Goal: Navigation & Orientation: Find specific page/section

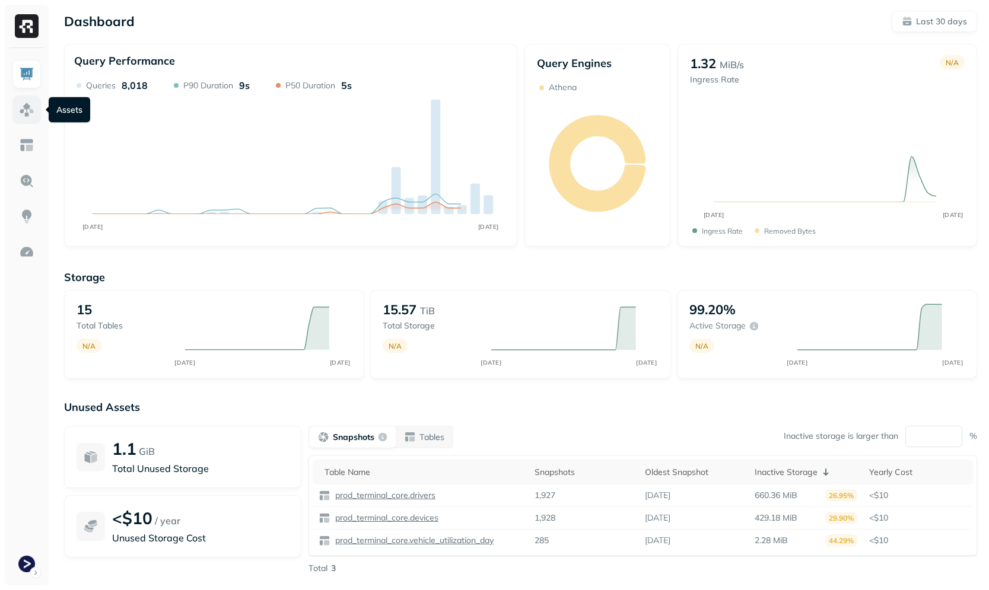
click at [31, 102] on img at bounding box center [26, 109] width 15 height 15
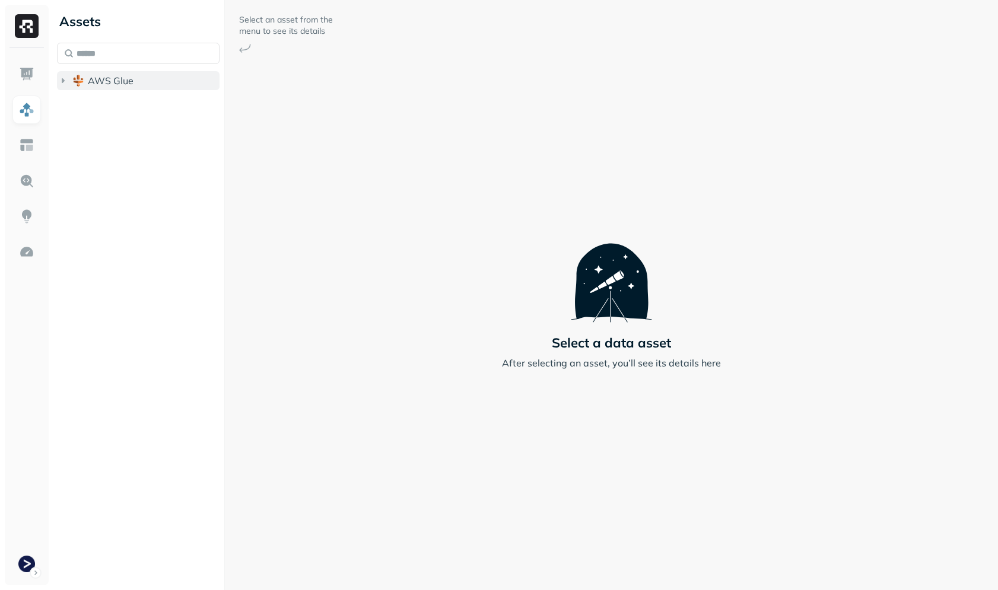
click at [124, 88] on button "AWS Glue" at bounding box center [138, 80] width 163 height 19
click at [142, 108] on span "prod_terminal_core" at bounding box center [143, 103] width 86 height 12
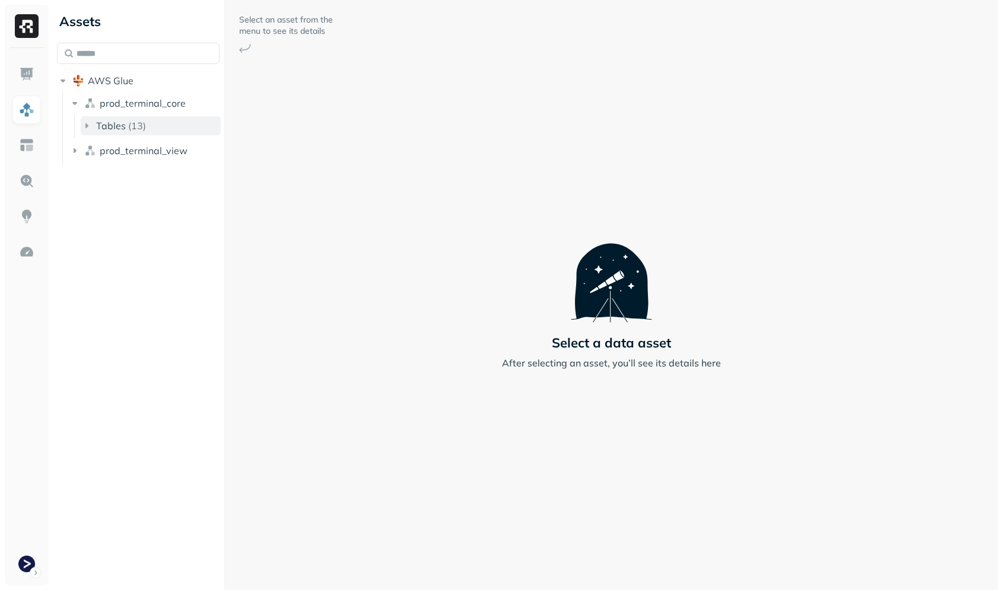
click at [146, 121] on button "Tables ( 13 )" at bounding box center [151, 125] width 140 height 19
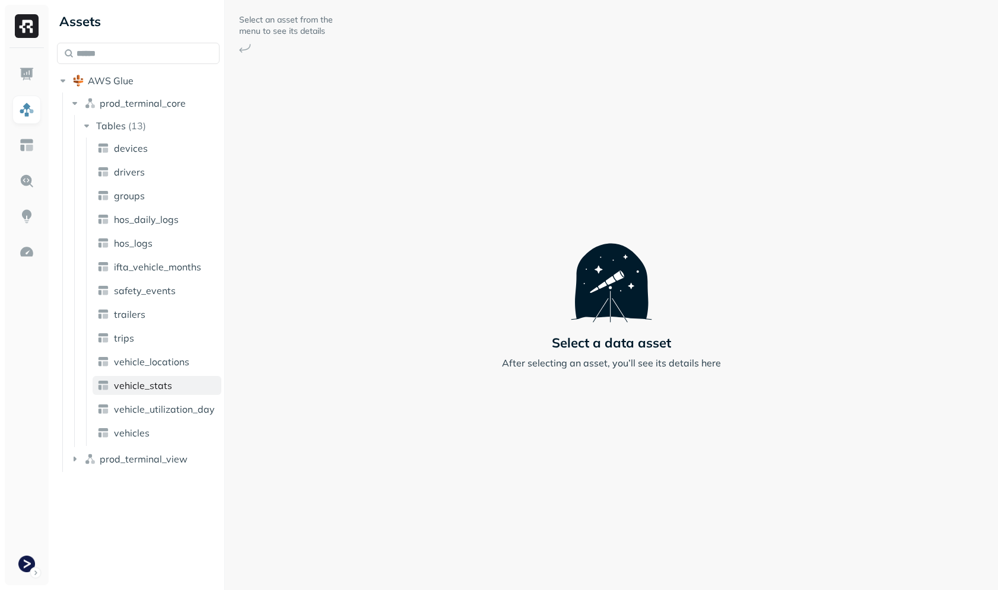
click at [156, 387] on span "vehicle_stats" at bounding box center [143, 386] width 58 height 12
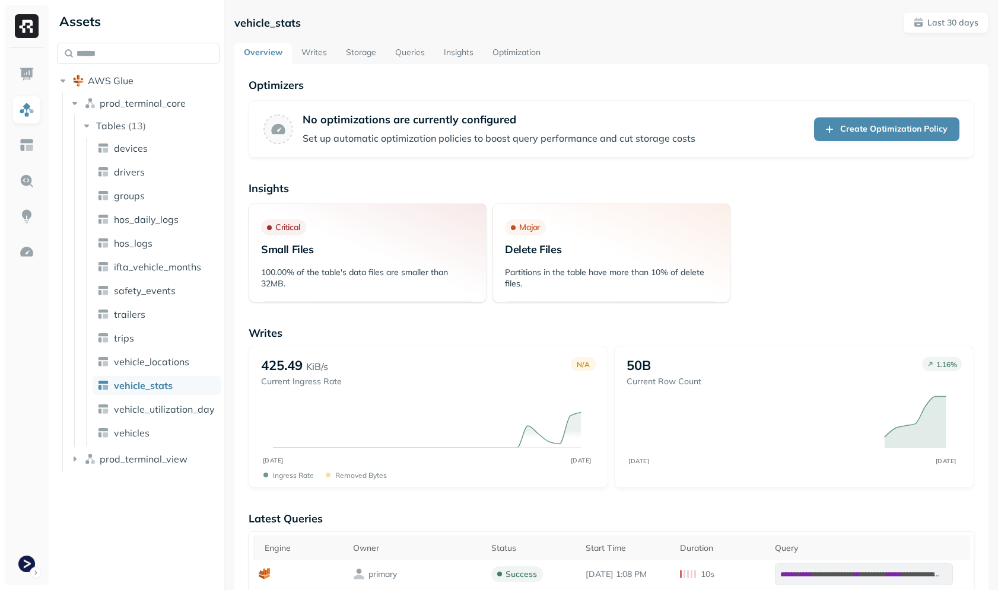
click at [361, 55] on link "Storage" at bounding box center [360, 53] width 49 height 21
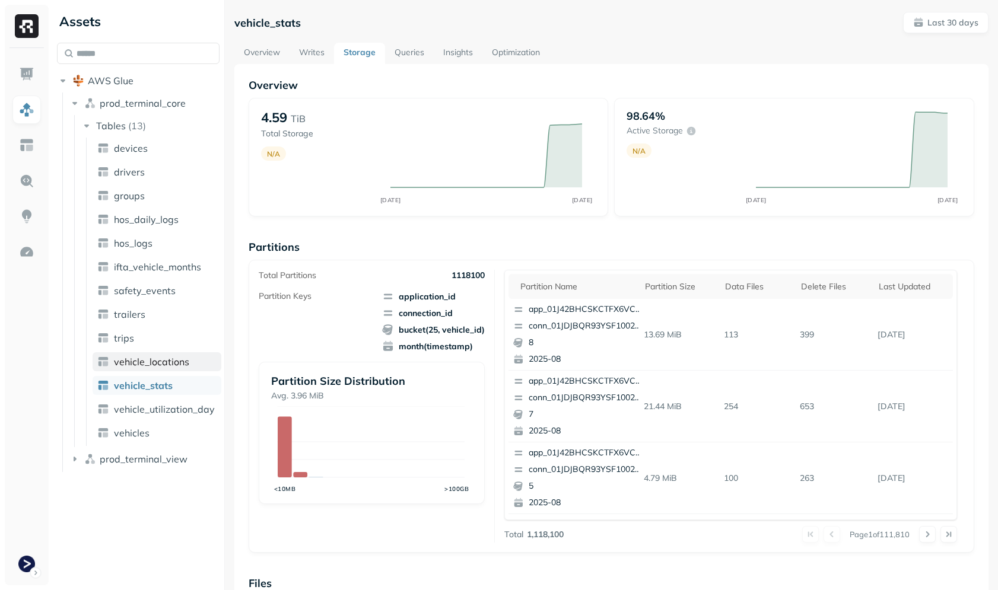
click at [159, 367] on span "vehicle_locations" at bounding box center [151, 362] width 75 height 12
click at [116, 559] on div "Assets AWS Glue prod_terminal_core Tables ( 13 ) devices drivers groups hos_dai…" at bounding box center [138, 295] width 172 height 590
